Goal: Navigation & Orientation: Find specific page/section

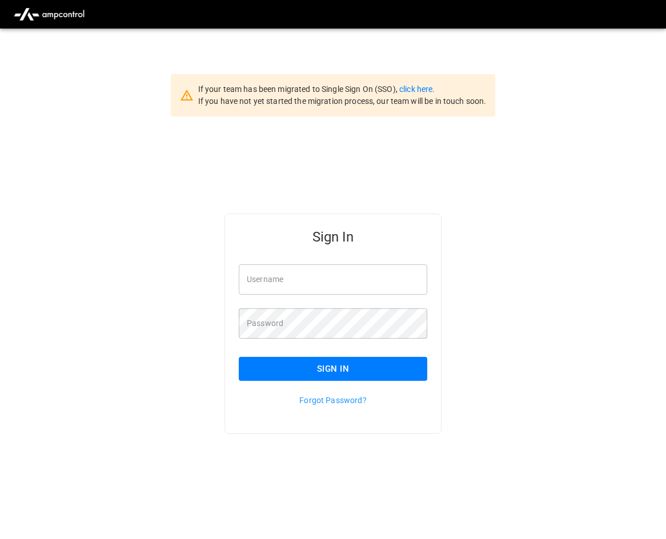
scroll to position [29, 0]
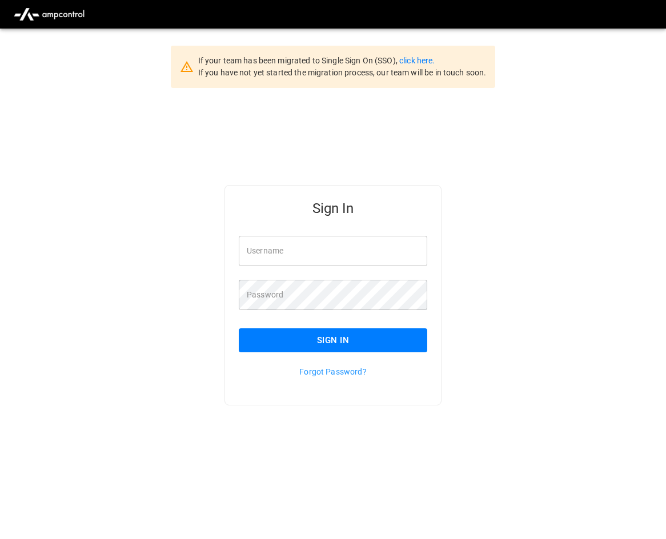
type input "**********"
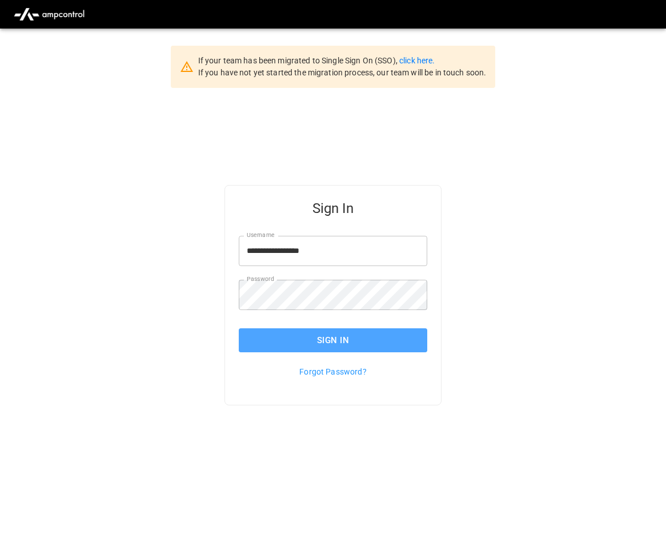
click at [304, 337] on button "Sign In" at bounding box center [333, 341] width 189 height 24
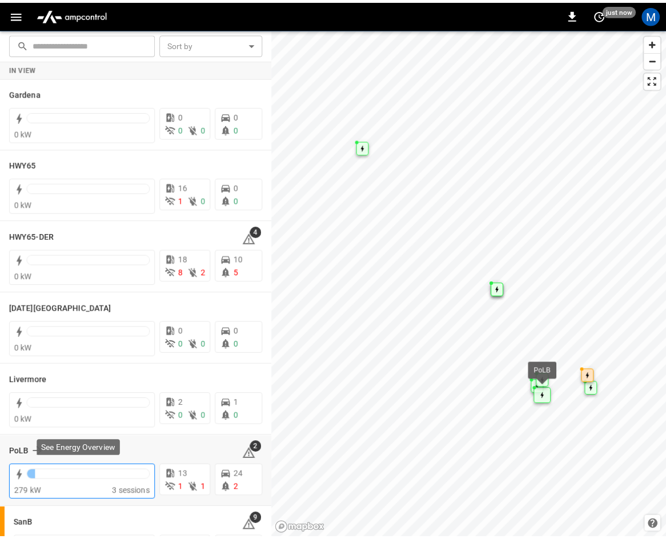
scroll to position [171, 0]
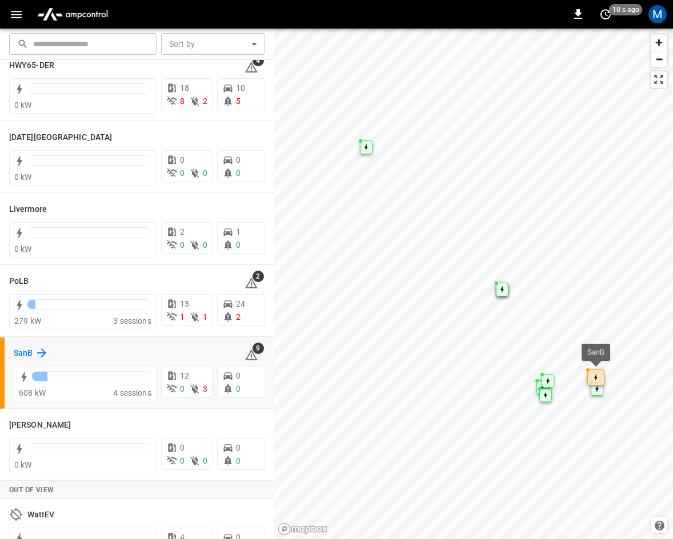
click at [29, 348] on h6 "SanB" at bounding box center [23, 353] width 19 height 13
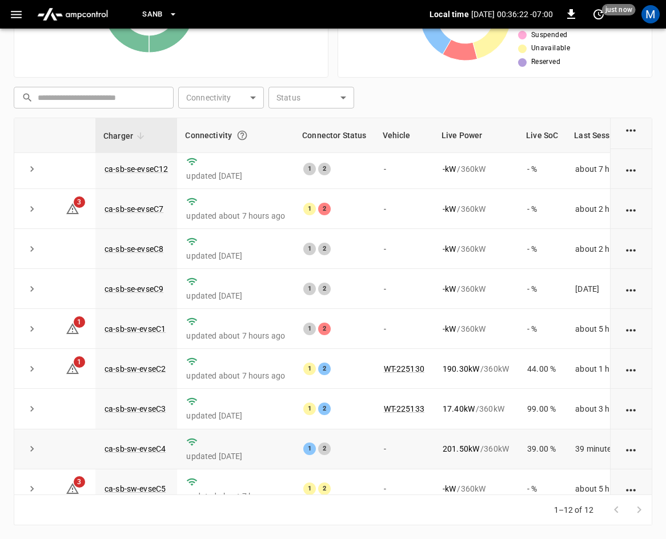
scroll to position [152, 0]
